Goal: Information Seeking & Learning: Learn about a topic

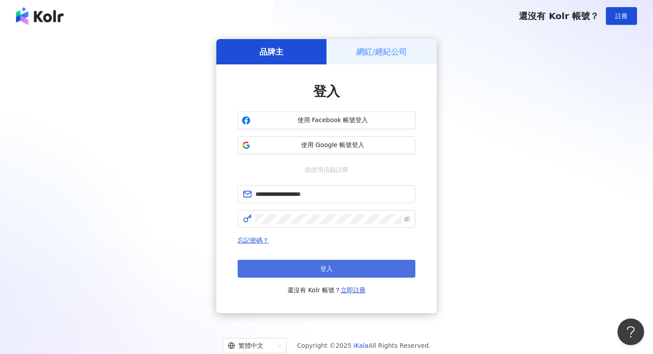
click at [294, 273] on button "登入" at bounding box center [327, 269] width 178 height 18
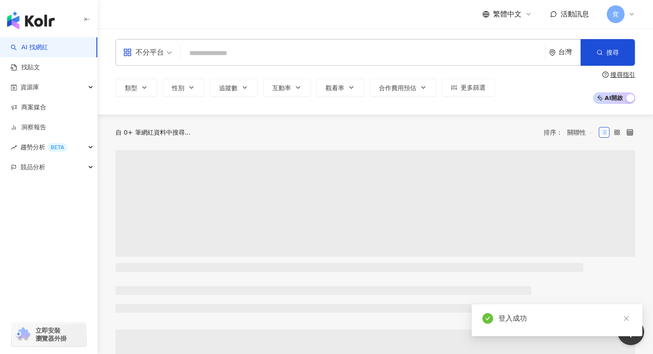
click at [212, 54] on input "search" at bounding box center [362, 53] width 357 height 17
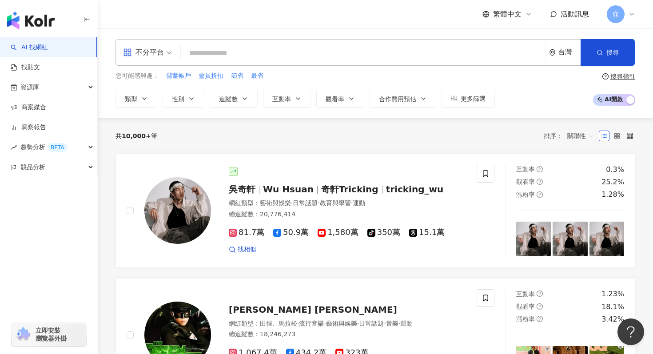
click at [165, 51] on span "不分平台" at bounding box center [147, 52] width 49 height 14
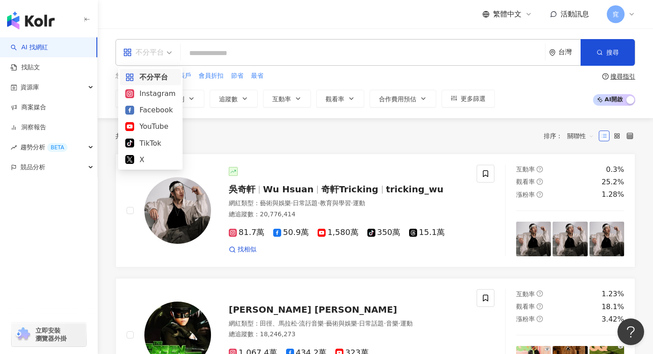
click at [202, 52] on input "search" at bounding box center [362, 53] width 357 height 17
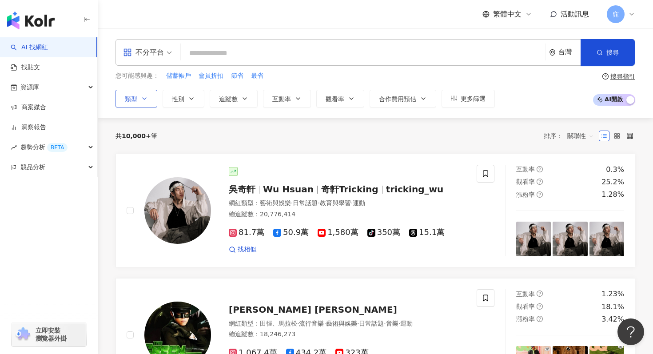
click at [136, 98] on span "類型" at bounding box center [131, 99] width 12 height 7
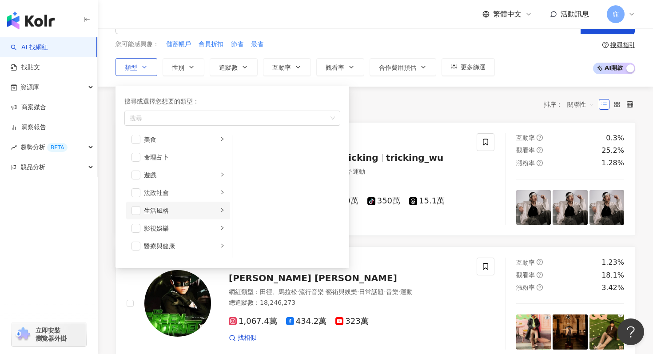
scroll to position [132, 0]
click at [216, 208] on div "生活風格" at bounding box center [181, 210] width 74 height 10
click at [247, 149] on span "button" at bounding box center [244, 146] width 9 height 9
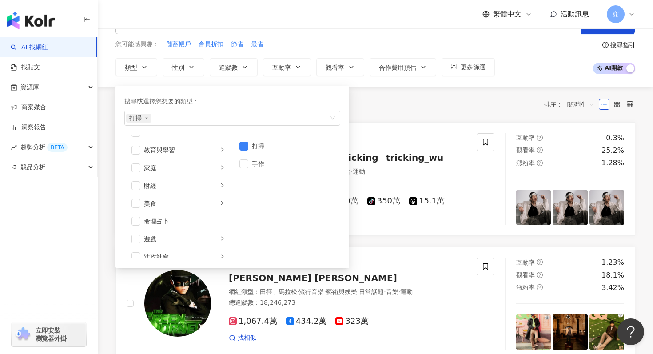
scroll to position [0, 0]
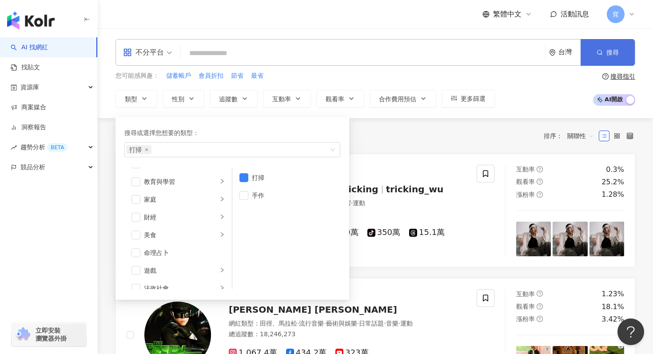
click at [600, 54] on circle "button" at bounding box center [600, 52] width 4 height 4
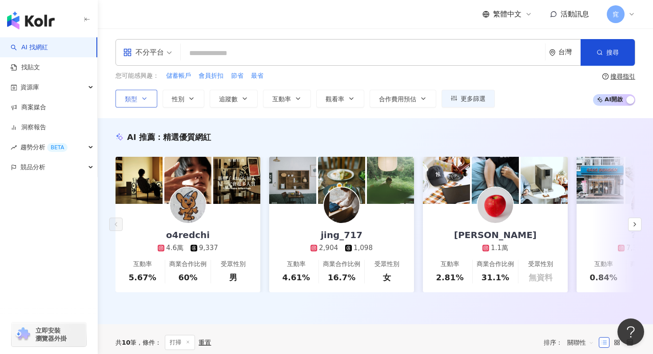
click at [146, 99] on icon "button" at bounding box center [144, 98] width 7 height 7
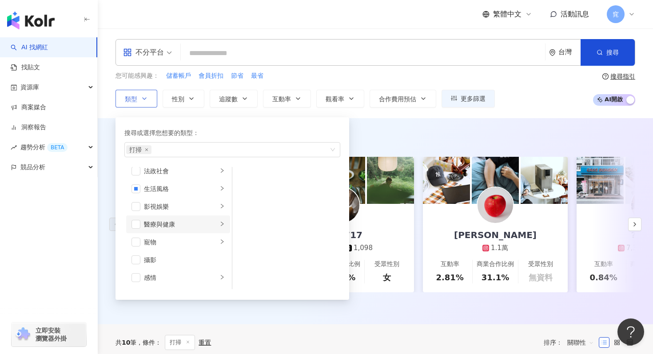
scroll to position [180, 0]
click at [138, 196] on span "button" at bounding box center [136, 193] width 9 height 9
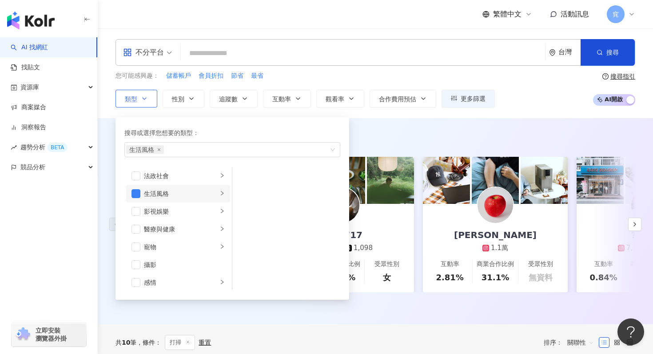
click at [224, 194] on icon "right" at bounding box center [222, 193] width 5 height 5
click at [248, 176] on li "打掃" at bounding box center [286, 178] width 104 height 18
click at [244, 194] on span "button" at bounding box center [244, 195] width 9 height 9
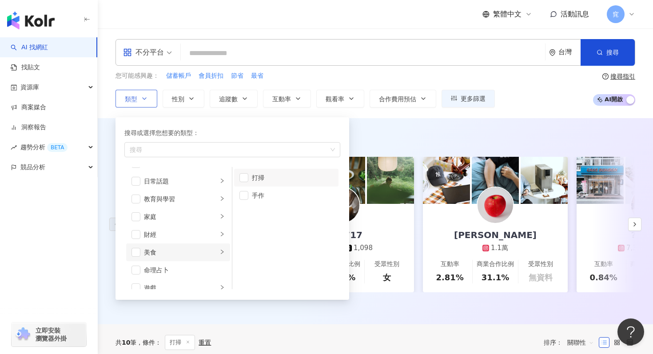
scroll to position [46, 0]
click at [478, 129] on div "AI 推薦 ： 精選優質網紅 o4redchi 4.6萬 9,337 互動率 5.67% 商業合作比例 60% 受眾性別 男 jing_717 2,904 1…" at bounding box center [376, 221] width 556 height 206
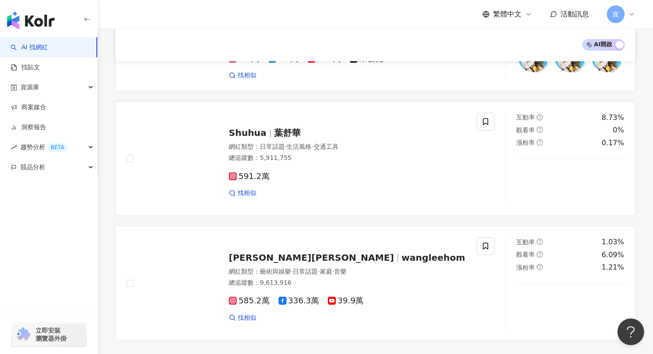
scroll to position [1485, 0]
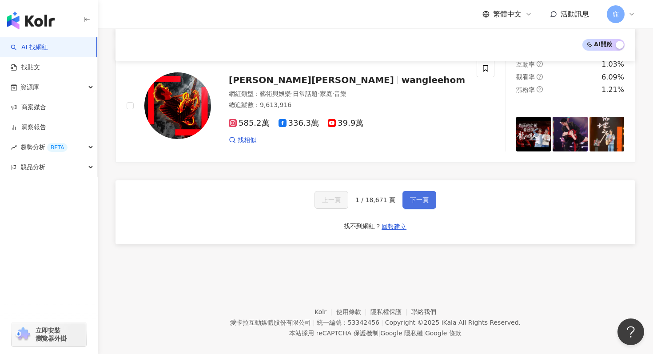
click at [421, 195] on button "下一頁" at bounding box center [420, 200] width 34 height 18
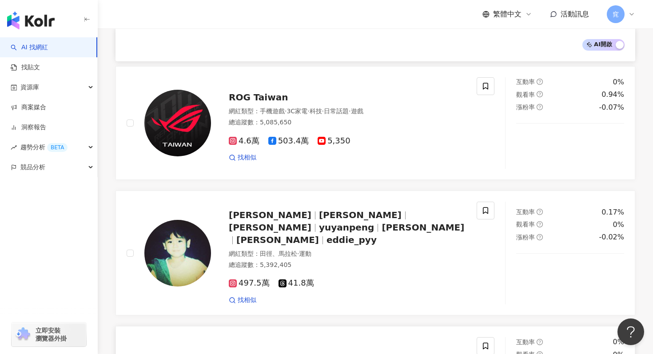
scroll to position [0, 0]
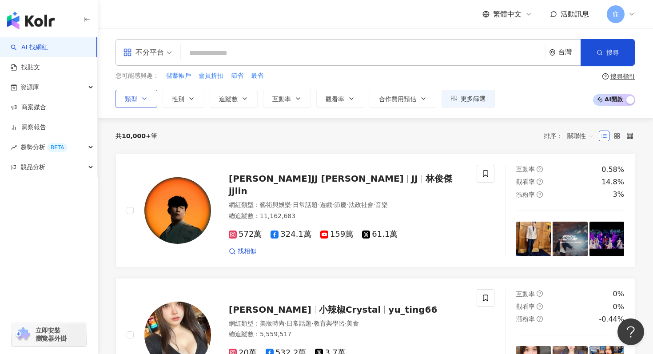
click at [136, 93] on button "類型" at bounding box center [137, 99] width 42 height 18
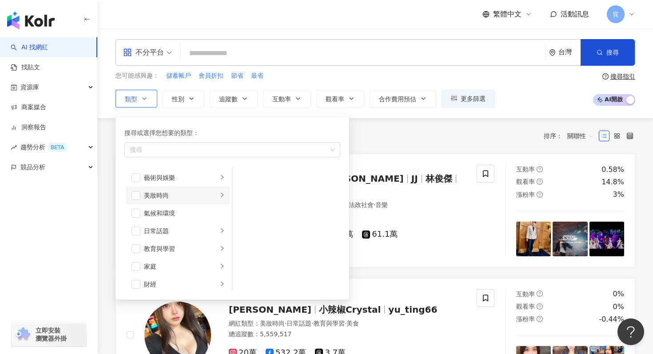
click at [223, 195] on icon "right" at bounding box center [222, 194] width 5 height 5
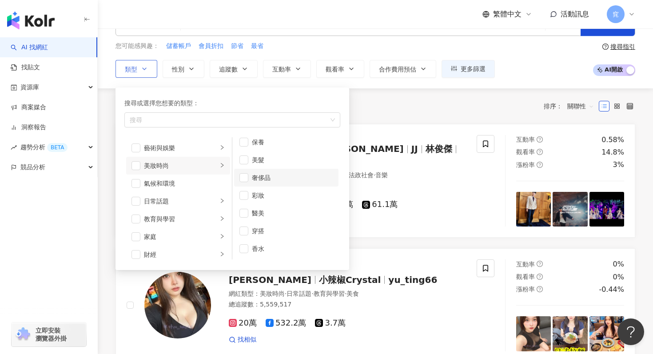
scroll to position [36, 0]
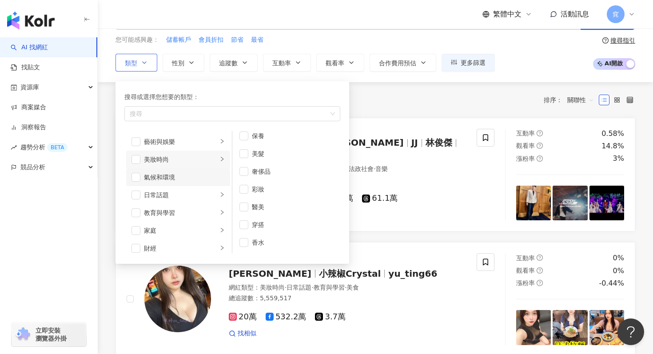
click at [216, 175] on div "氣候和環境" at bounding box center [184, 177] width 81 height 10
click at [141, 179] on li "氣候和環境" at bounding box center [178, 177] width 104 height 18
click at [216, 194] on div "日常話題" at bounding box center [181, 195] width 74 height 10
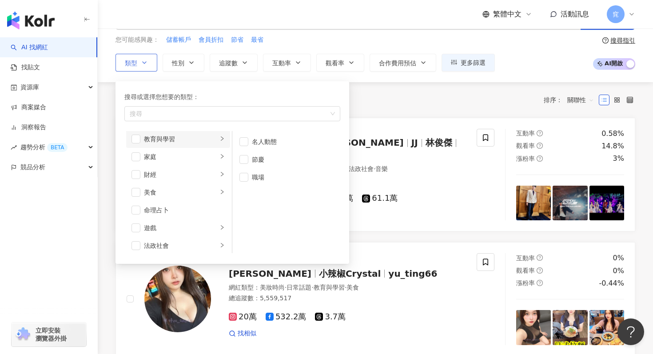
scroll to position [71, 0]
click at [222, 144] on div "button" at bounding box center [222, 142] width 5 height 8
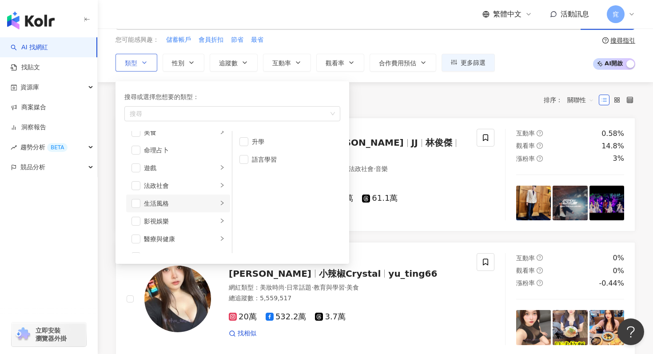
click at [220, 206] on div "button" at bounding box center [222, 203] width 5 height 8
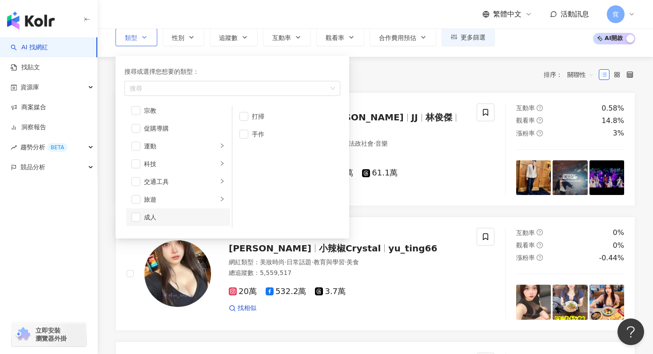
scroll to position [68, 0]
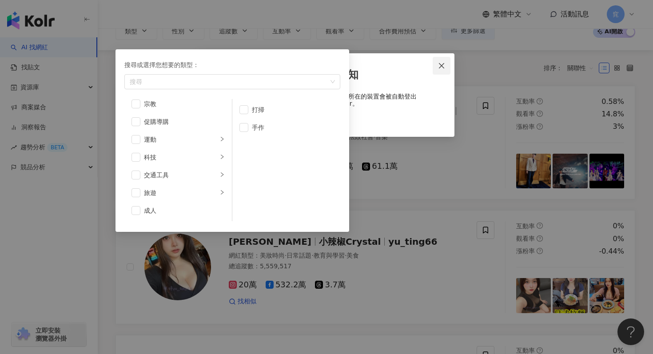
click at [439, 63] on icon "close" at bounding box center [441, 65] width 7 height 7
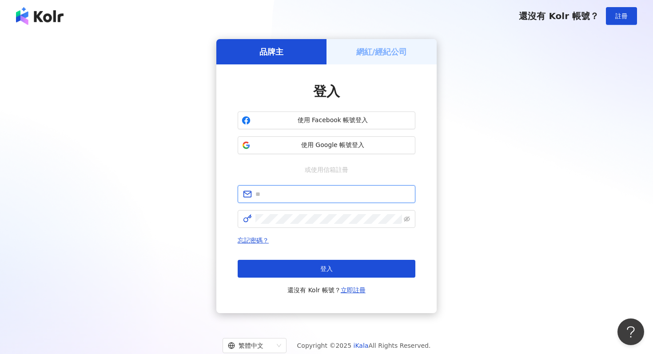
type input "**********"
